Goal: Task Accomplishment & Management: Complete application form

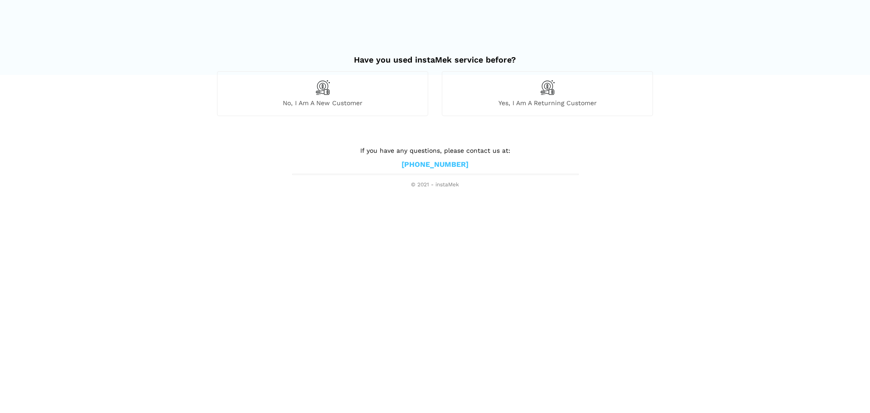
click at [383, 101] on span "No, I am a new customer" at bounding box center [323, 103] width 210 height 8
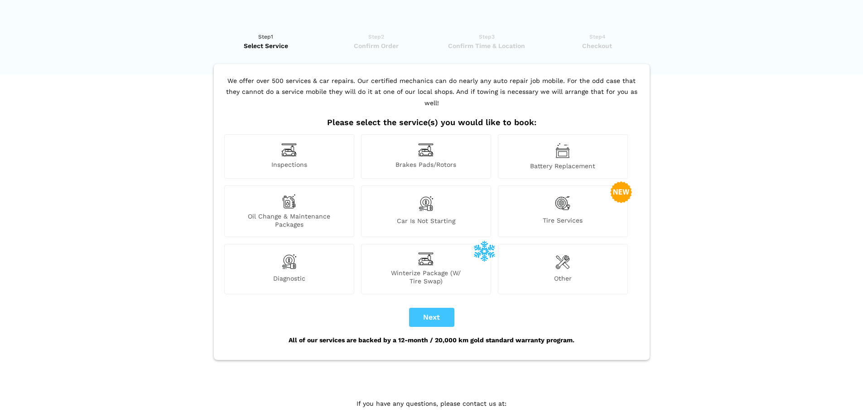
click at [326, 141] on div "Inspections" at bounding box center [289, 156] width 130 height 44
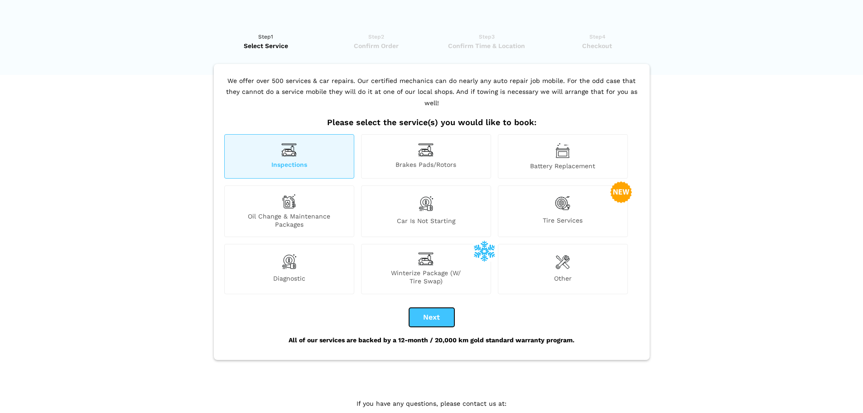
click at [439, 310] on button "Next" at bounding box center [431, 317] width 45 height 19
checkbox input "true"
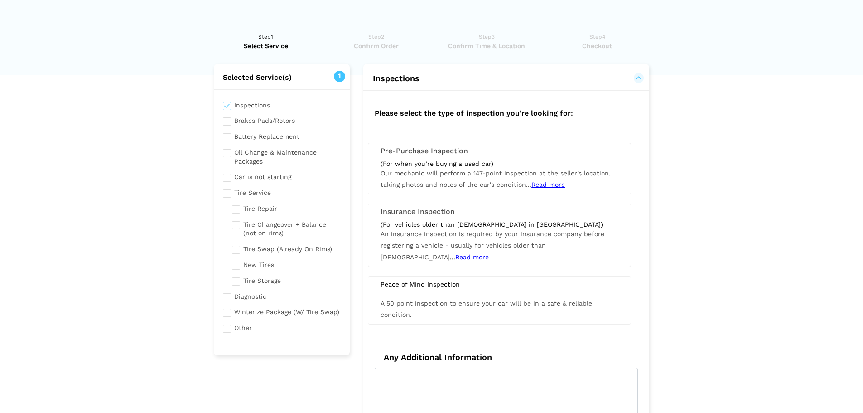
click at [555, 183] on span "Read more" at bounding box center [549, 184] width 34 height 7
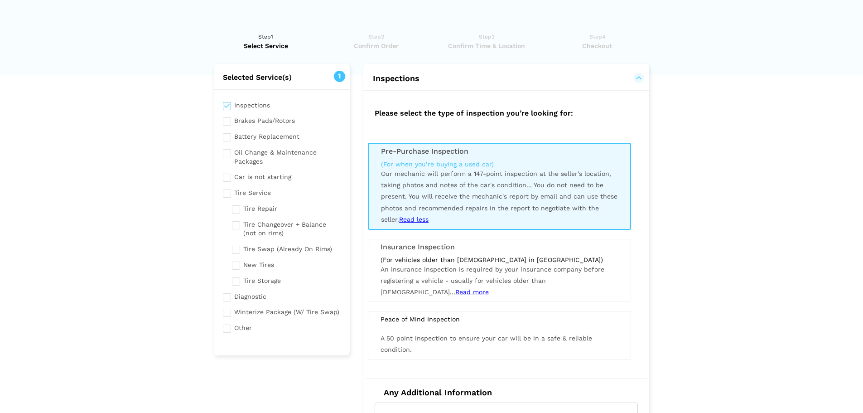
click at [227, 120] on input "checkbox" at bounding box center [282, 119] width 118 height 11
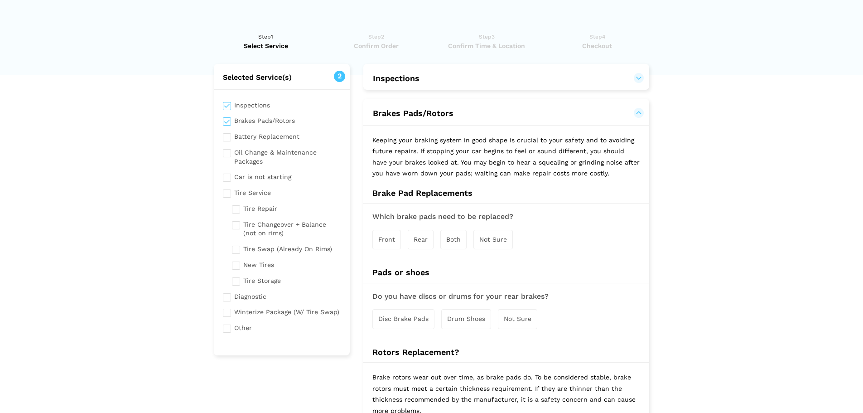
click at [228, 121] on input "checkbox" at bounding box center [282, 119] width 118 height 11
checkbox input "false"
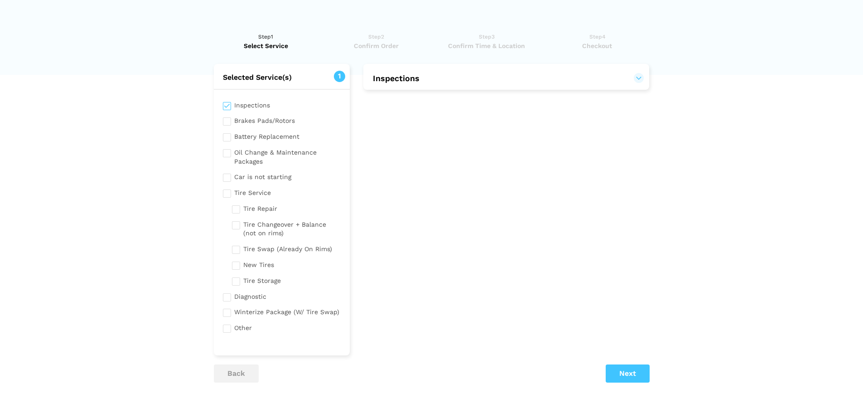
click at [261, 298] on input "checkbox" at bounding box center [282, 295] width 118 height 11
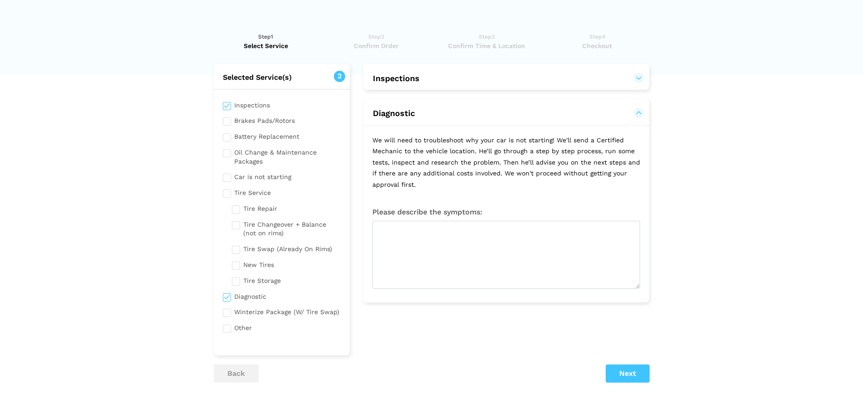
click at [261, 298] on input "checkbox" at bounding box center [282, 295] width 118 height 11
checkbox input "false"
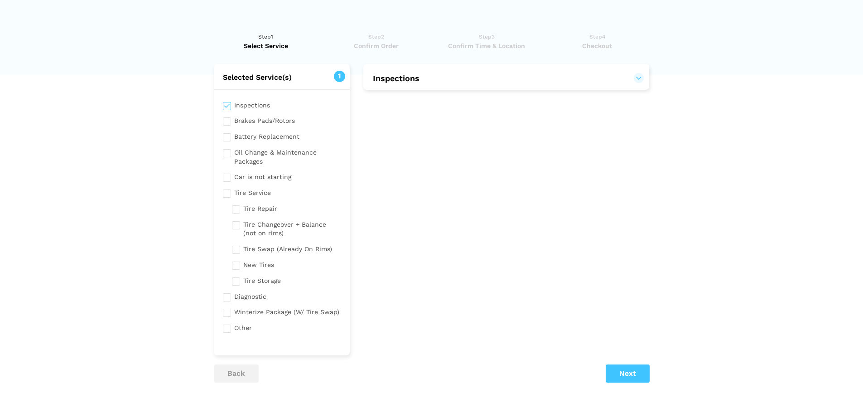
click at [190, 113] on lik "Have you used instaMek service before? No, I am a new customer Yes, I am a retu…" at bounding box center [431, 255] width 863 height 465
click at [245, 103] on input "checkbox" at bounding box center [282, 104] width 118 height 11
click at [247, 106] on input "checkbox" at bounding box center [282, 104] width 118 height 11
checkbox input "true"
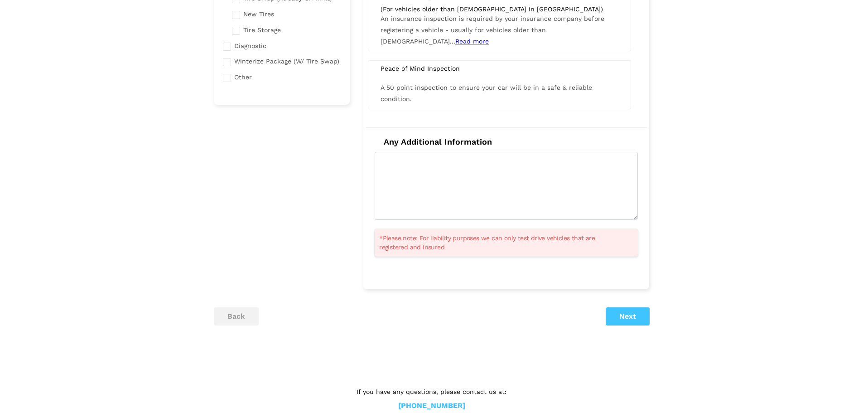
scroll to position [268, 0]
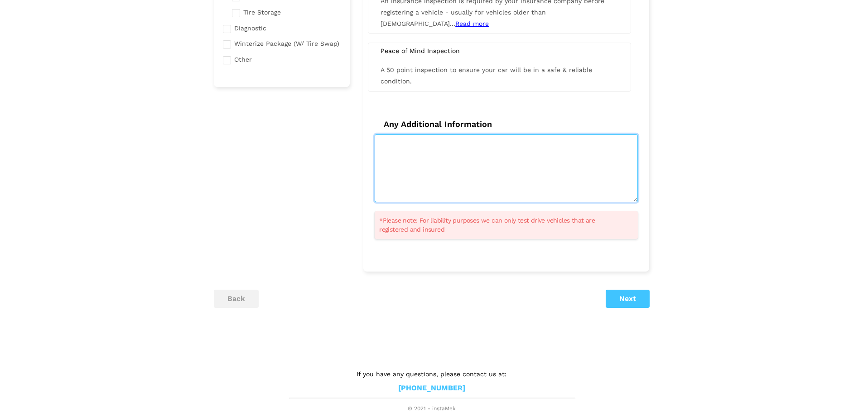
click at [458, 189] on textarea at bounding box center [506, 168] width 263 height 68
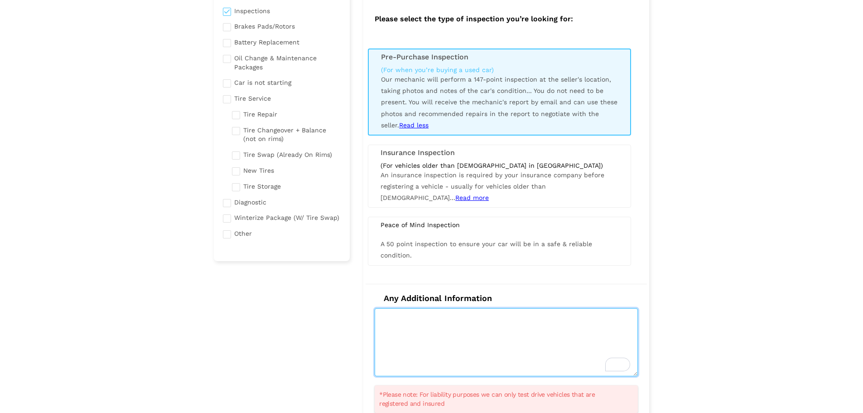
scroll to position [0, 0]
